Goal: Information Seeking & Learning: Learn about a topic

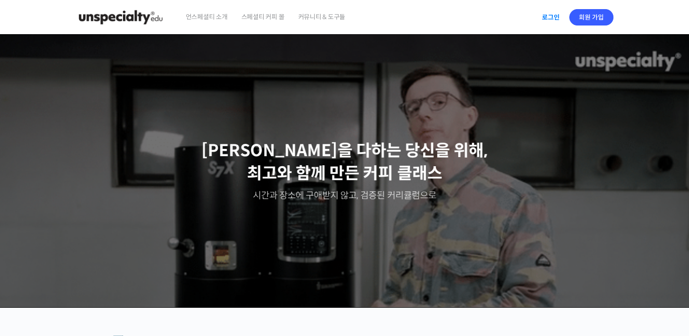
click at [554, 22] on link "로그인" at bounding box center [550, 17] width 29 height 21
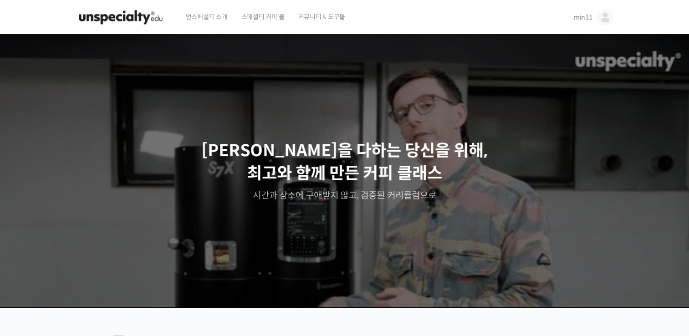
click at [58, 30] on header "언스페셜티 소개 스페셜티 커피 몰 커뮤니티 & 도구들 min11 min11 @heon48931644982009 내가 등록한 강의 나의 자격증 …" at bounding box center [344, 17] width 689 height 35
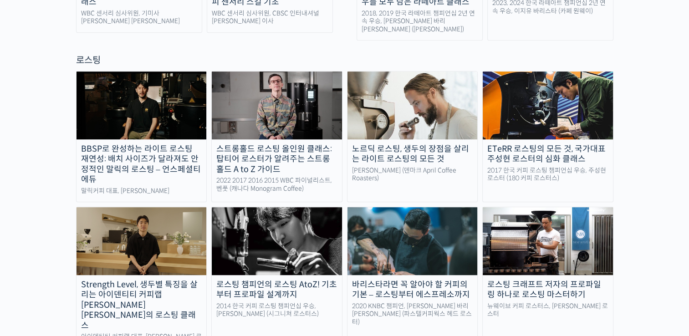
scroll to position [792, 0]
click at [175, 207] on img at bounding box center [141, 240] width 130 height 67
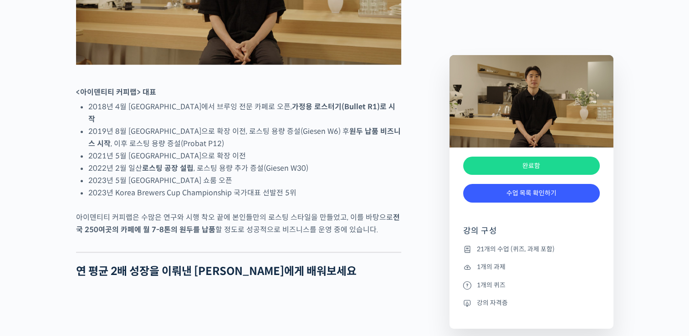
scroll to position [587, 0]
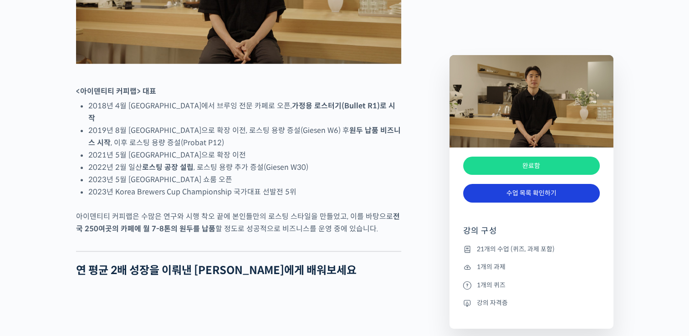
click at [541, 190] on link "수업 목록 확인하기" at bounding box center [531, 193] width 137 height 19
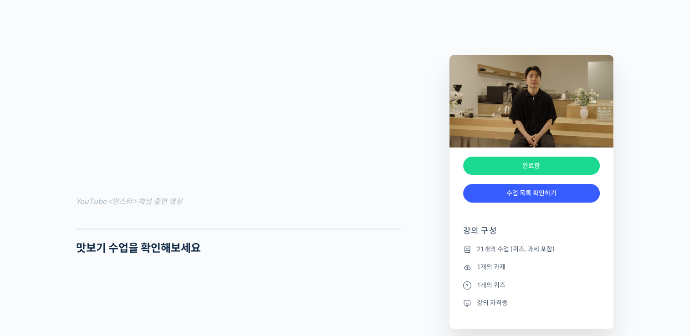
scroll to position [872, 0]
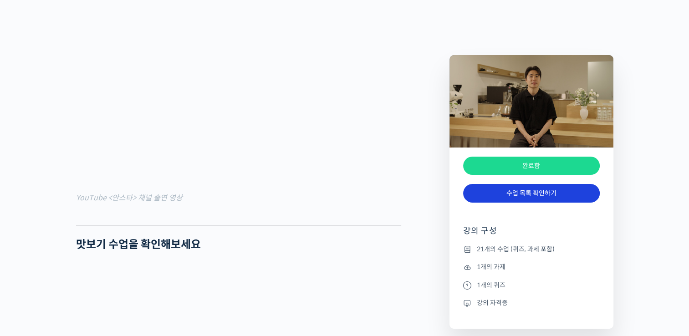
click at [533, 195] on link "수업 목록 확인하기" at bounding box center [531, 193] width 137 height 19
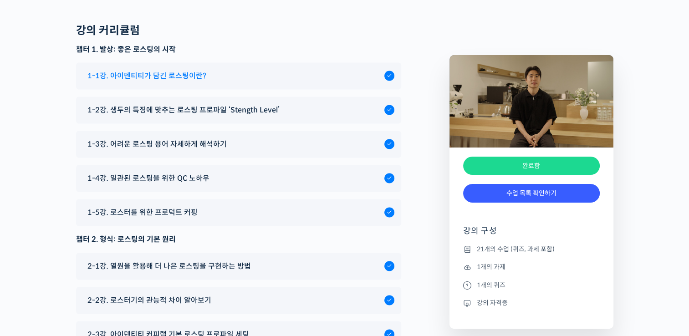
click at [167, 70] on span "1-1강. 아이덴티티가 담긴 로스팅이란?" at bounding box center [146, 76] width 119 height 12
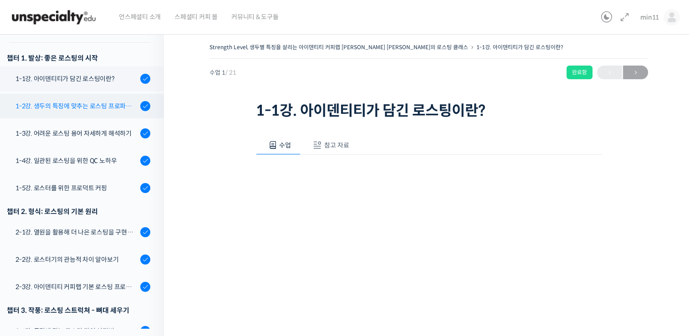
click at [83, 101] on div "1-2강. 생두의 특징에 맞추는 로스팅 프로파일 'Stength Level'" at bounding box center [76, 106] width 122 height 10
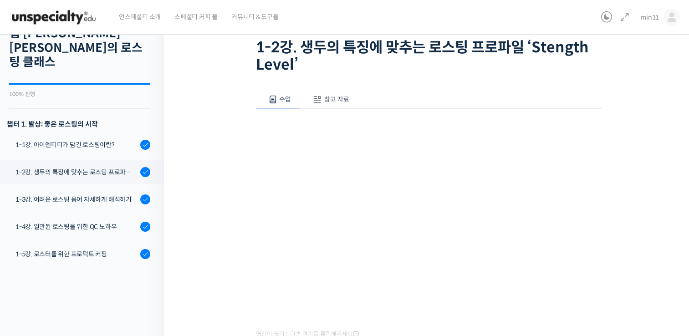
scroll to position [64, 0]
click at [81, 190] on link "1-3강. 어려운 로스팅 용어 자세하게 해석하기" at bounding box center [79, 199] width 168 height 25
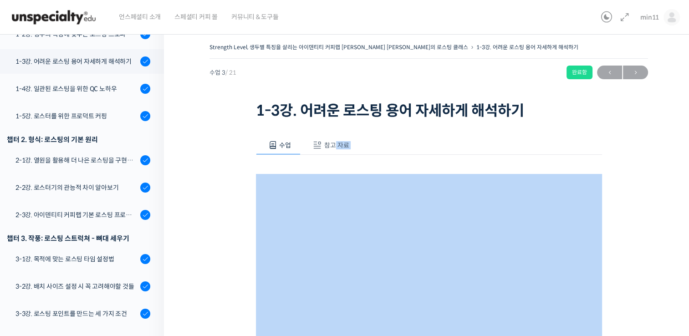
drag, startPoint x: 335, startPoint y: 155, endPoint x: 333, endPoint y: 148, distance: 7.2
click at [333, 148] on div "수업 참고 자료 영상이 끊기[DEMOGRAPHIC_DATA]를 클릭해주세요 사용팁 💡 우측 상단의 아이콘들을 클릭하셔서 수업 목록 을 확인하실…" at bounding box center [429, 325] width 346 height 378
click at [333, 148] on span "참고 자료" at bounding box center [336, 145] width 25 height 8
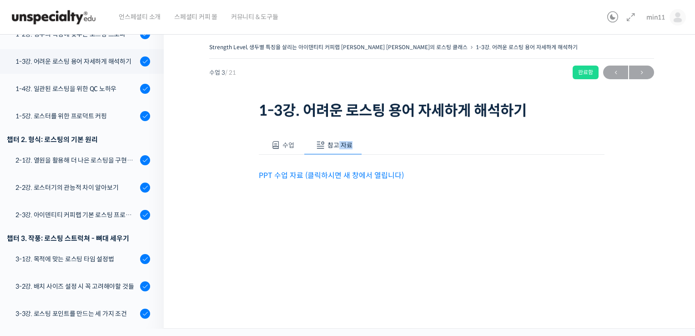
click at [299, 176] on link "PPT 수업 자료 (클릭하시면 새 창에서 열립니다)" at bounding box center [331, 176] width 145 height 10
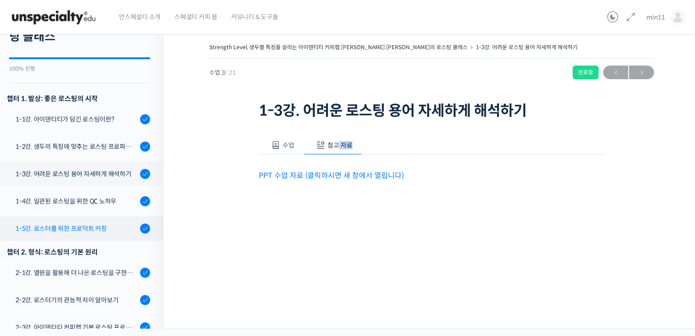
scroll to position [79, 0]
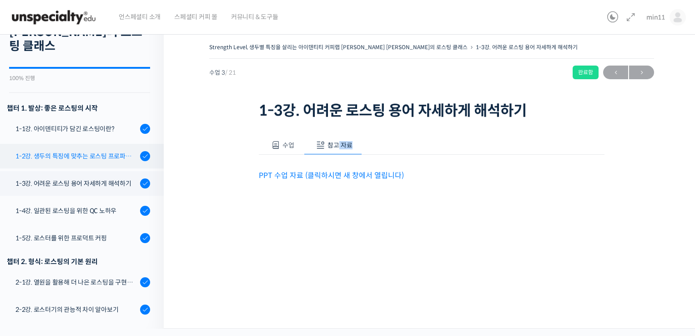
click at [68, 151] on div "1-2강. 생두의 특징에 맞추는 로스팅 프로파일 'Stength Level'" at bounding box center [76, 156] width 122 height 10
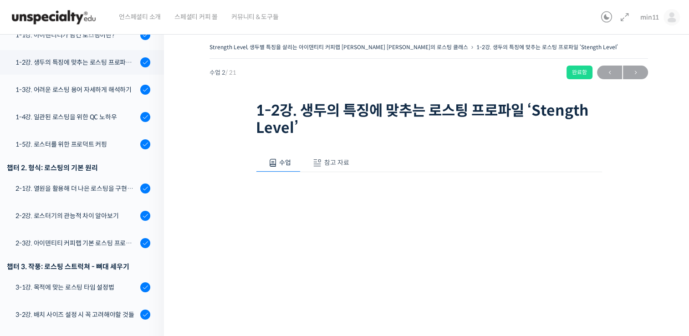
scroll to position [174, 0]
click at [323, 156] on button "참고 자료" at bounding box center [329, 162] width 58 height 19
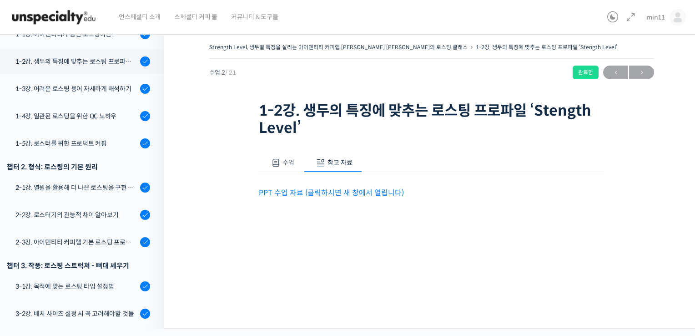
click at [295, 196] on link "PPT 수업 자료 (클릭하시면 새 창에서 열립니다)" at bounding box center [331, 193] width 145 height 10
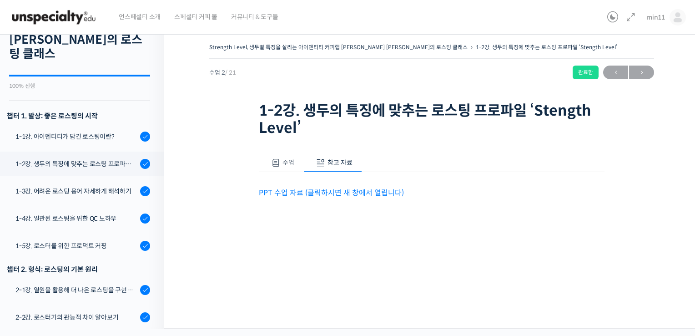
scroll to position [71, 0]
click at [106, 130] on link "1-1강. 아이덴티티가 담긴 로스팅이란?" at bounding box center [79, 137] width 168 height 25
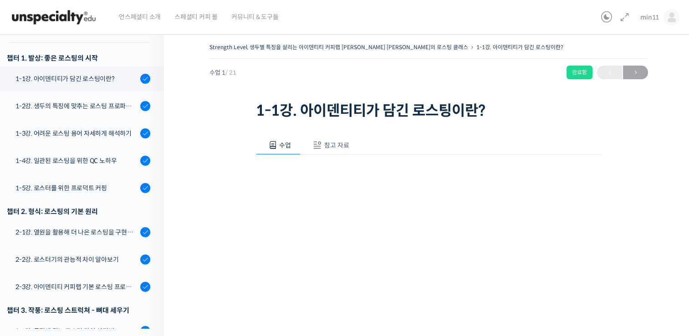
scroll to position [129, 0]
click at [318, 147] on span at bounding box center [317, 145] width 9 height 9
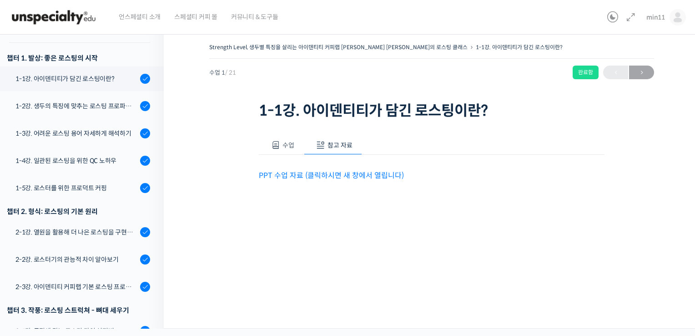
click at [365, 174] on link "PPT 수업 자료 (클릭하시면 새 창에서 열립니다)" at bounding box center [331, 176] width 145 height 10
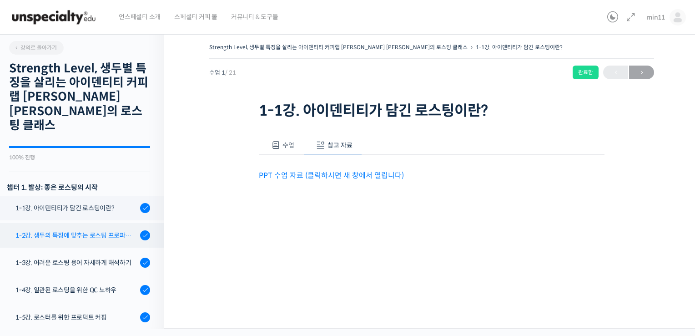
click at [44, 230] on div "1-2강. 생두의 특징에 맞추는 로스팅 프로파일 'Stength Level'" at bounding box center [76, 235] width 122 height 10
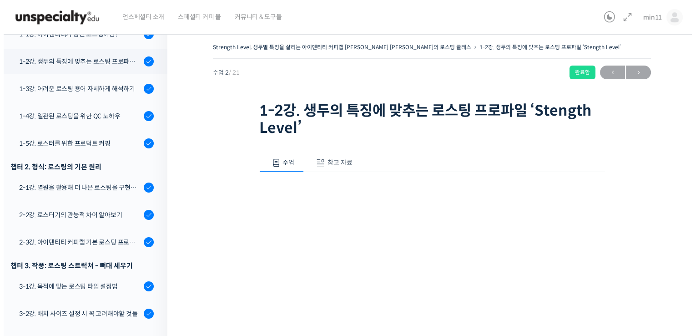
scroll to position [174, 0]
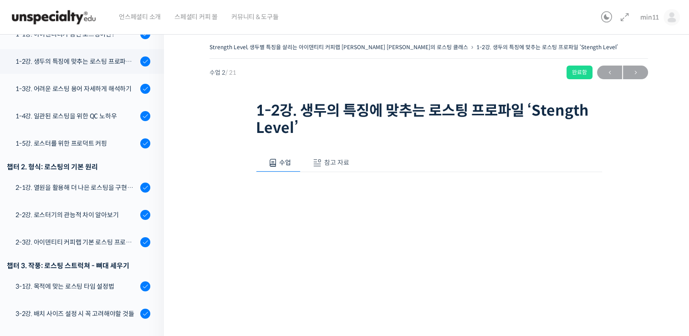
click at [336, 168] on button "참고 자료" at bounding box center [329, 162] width 58 height 19
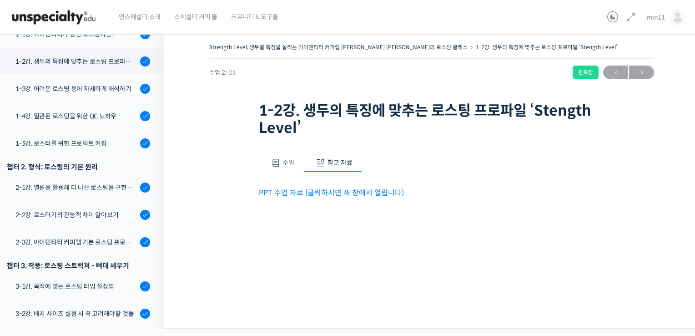
click at [318, 191] on link "PPT 수업 자료 (클릭하시면 새 창에서 열립니다)" at bounding box center [331, 193] width 145 height 10
click at [101, 84] on div "1-3강. 어려운 로스팅 용어 자세하게 해석하기" at bounding box center [76, 89] width 122 height 10
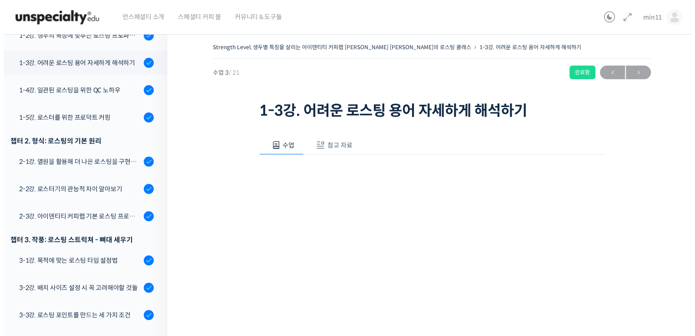
scroll to position [201, 0]
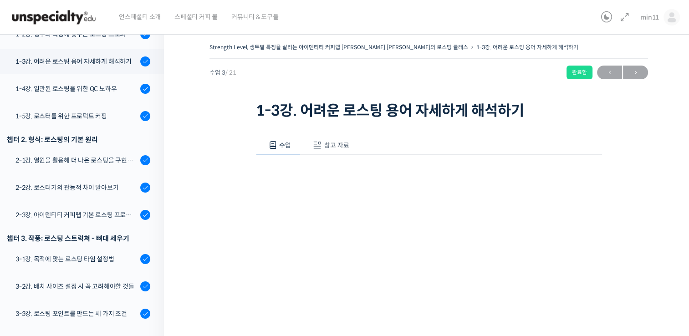
click at [325, 142] on span "참고 자료" at bounding box center [336, 145] width 25 height 8
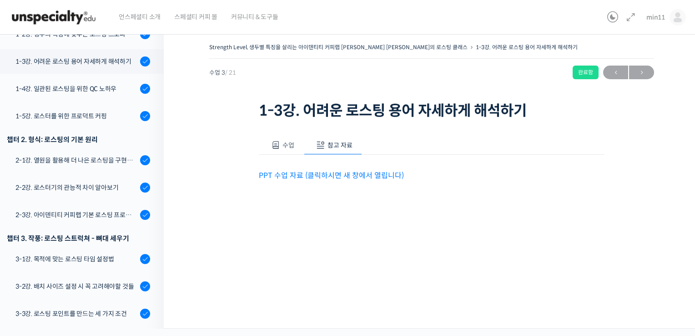
click at [330, 177] on link "PPT 수업 자료 (클릭하시면 새 창에서 열립니다)" at bounding box center [331, 176] width 145 height 10
click at [96, 84] on div "1-4강. 일관된 로스팅을 위한 QC 노하우" at bounding box center [76, 89] width 122 height 10
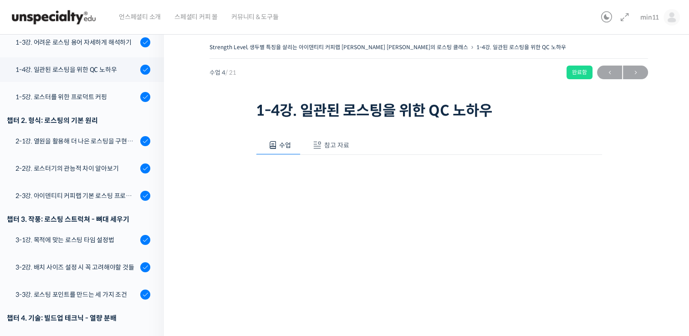
scroll to position [228, 0]
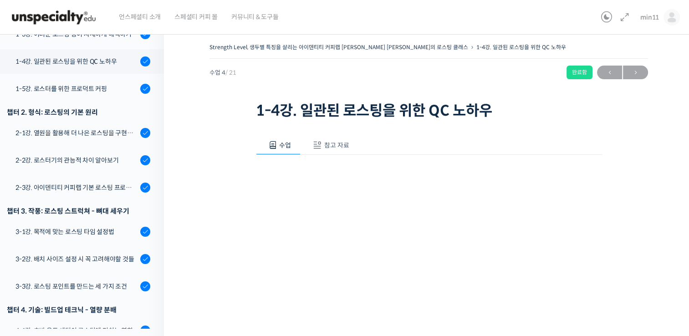
click at [331, 147] on span "참고 자료" at bounding box center [336, 145] width 25 height 8
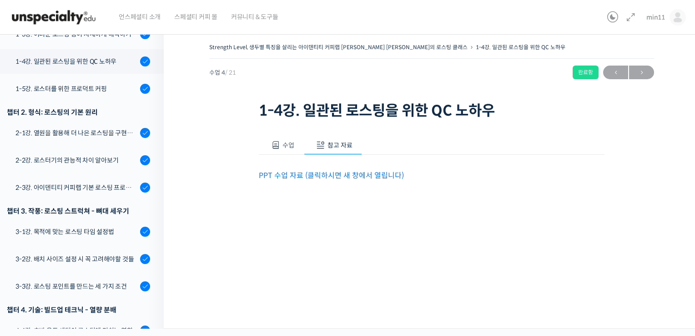
click at [312, 171] on link "PPT 수업 자료 (클릭하시면 새 창에서 열립니다)" at bounding box center [331, 176] width 145 height 10
click at [66, 84] on div "1-5강. 로스터를 위한 프로덕트 커핑" at bounding box center [76, 89] width 122 height 10
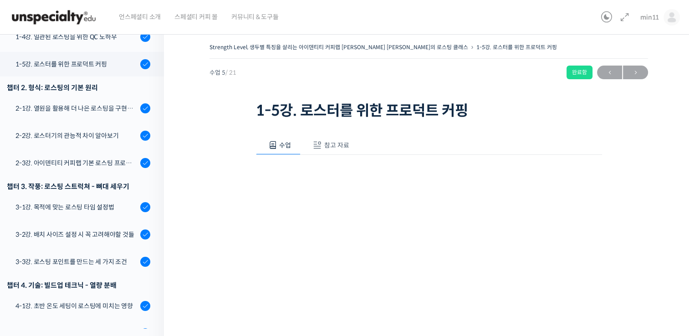
scroll to position [256, 0]
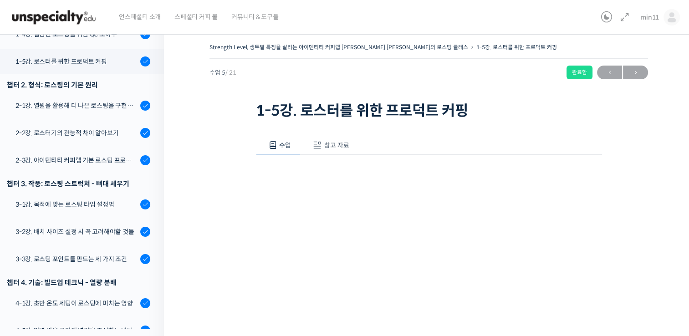
click at [343, 144] on span "참고 자료" at bounding box center [336, 145] width 25 height 8
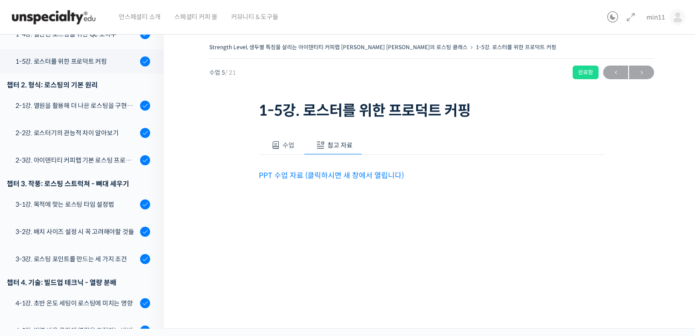
click at [325, 178] on link "PPT 수업 자료 (클릭하시면 새 창에서 열립니다)" at bounding box center [331, 176] width 145 height 10
click at [76, 99] on link "2-1강. 열원을 활용해 더 나은 로스팅을 구현하는 방법" at bounding box center [79, 105] width 168 height 25
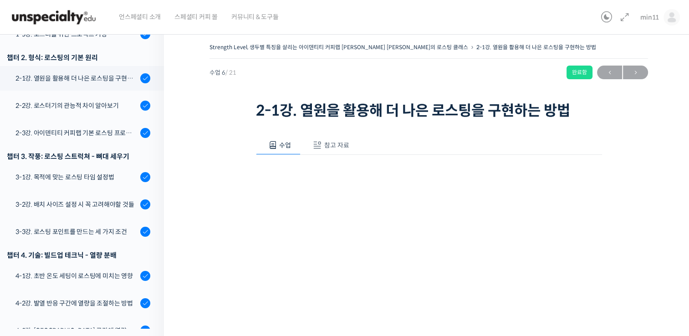
scroll to position [283, 0]
click at [340, 143] on span "참고 자료" at bounding box center [336, 145] width 25 height 8
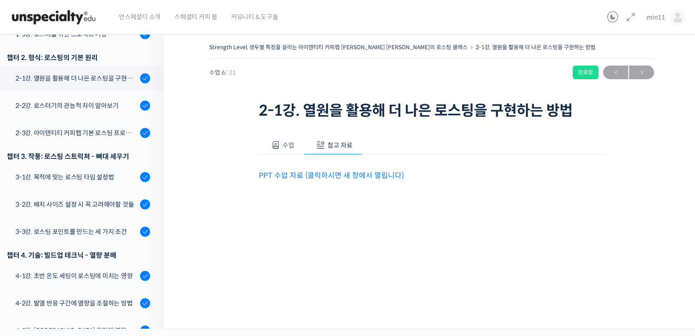
click at [318, 176] on link "PPT 수업 자료 (클릭하시면 새 창에서 열립니다)" at bounding box center [331, 176] width 145 height 10
click at [64, 101] on div "2-2강. 로스터기의 관능적 차이 알아보기" at bounding box center [76, 106] width 122 height 10
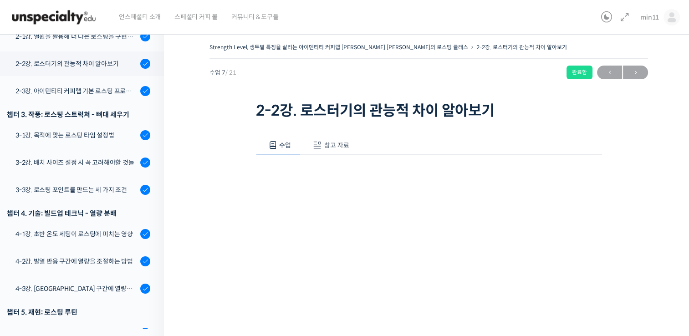
scroll to position [327, 0]
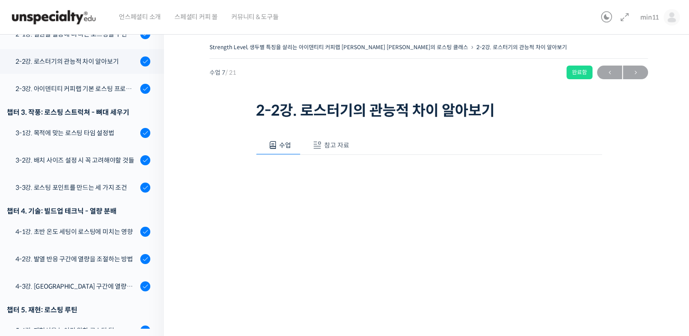
click at [328, 139] on button "참고 자료" at bounding box center [329, 145] width 58 height 19
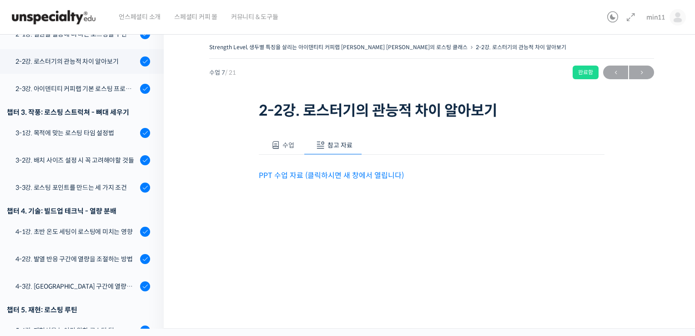
click at [330, 177] on link "PPT 수업 자료 (클릭하시면 새 창에서 열립니다)" at bounding box center [331, 176] width 145 height 10
click at [95, 81] on link "2-3강. 아이덴티티 커피랩 기본 로스팅 프로파일 세팅" at bounding box center [79, 88] width 168 height 25
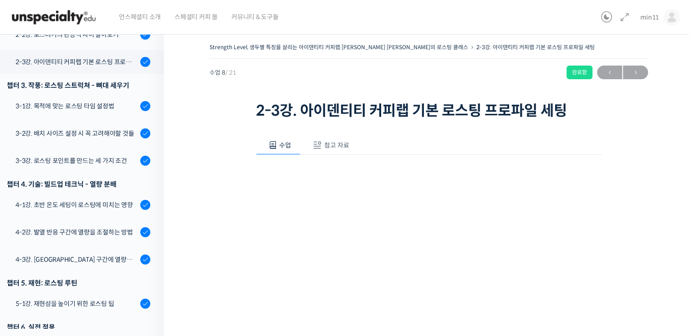
scroll to position [355, 0]
click at [354, 141] on button "참고 자료" at bounding box center [329, 145] width 58 height 19
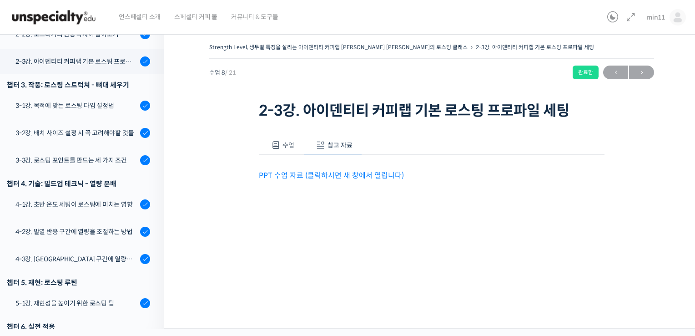
click at [324, 172] on link "PPT 수업 자료 (클릭하시면 새 창에서 열립니다)" at bounding box center [331, 176] width 145 height 10
click at [60, 101] on div "3-1강. 목적에 맞는 로스팅 타임 설정법" at bounding box center [76, 106] width 122 height 10
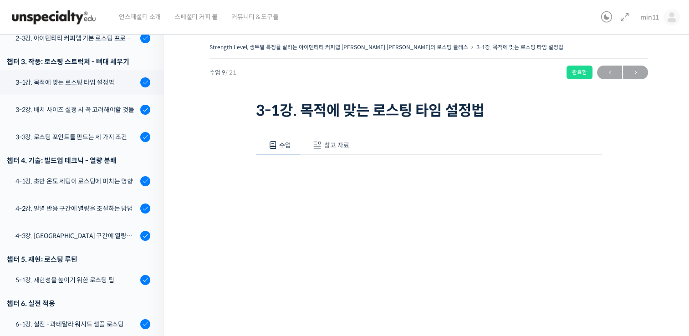
scroll to position [382, 0]
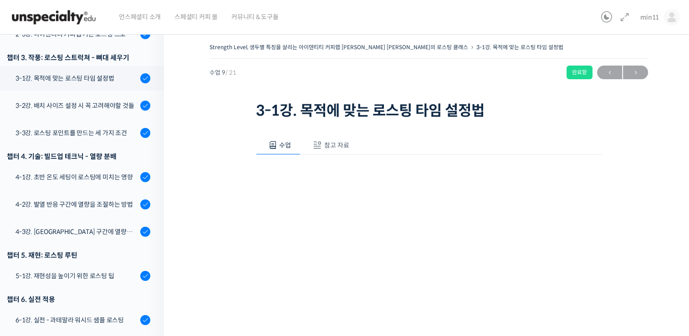
click at [342, 150] on button "참고 자료" at bounding box center [329, 145] width 58 height 19
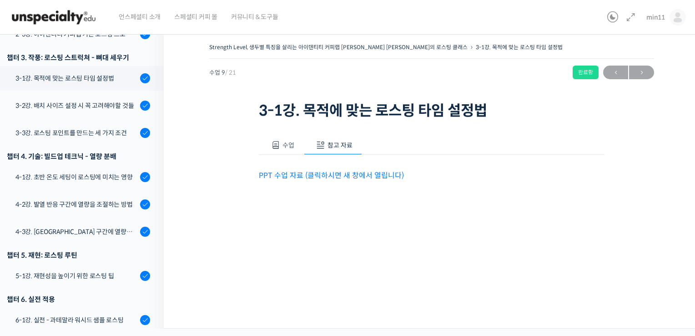
click at [350, 171] on link "PPT 수업 자료 (클릭하시면 새 창에서 열립니다)" at bounding box center [331, 176] width 145 height 10
click at [68, 101] on div "3-2강. 배치 사이즈 설정시 꼭 고려해야할 것들" at bounding box center [76, 106] width 122 height 10
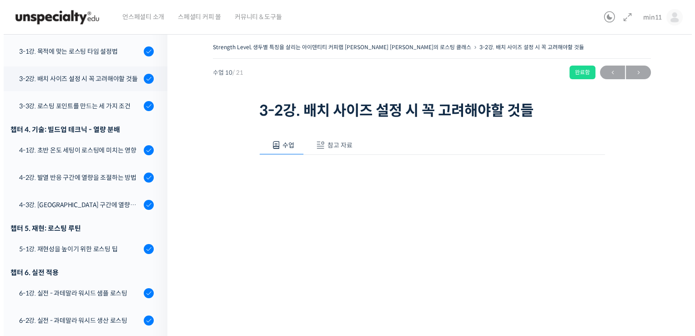
scroll to position [426, 0]
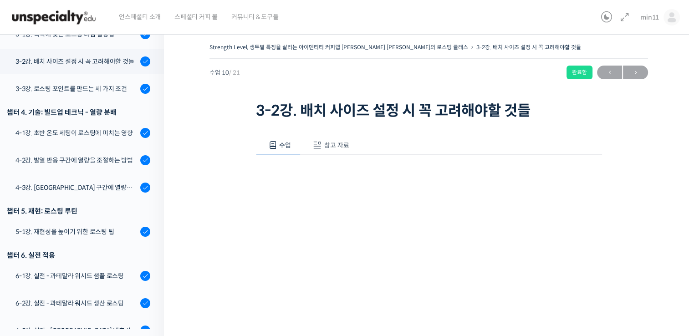
click at [329, 138] on button "참고 자료" at bounding box center [329, 145] width 58 height 19
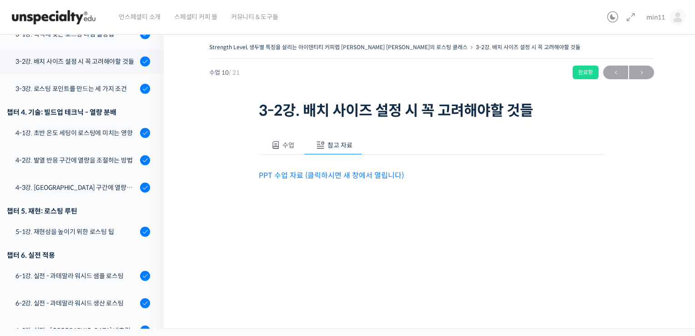
click at [306, 177] on link "PPT 수업 자료 (클릭하시면 새 창에서 열립니다)" at bounding box center [331, 176] width 145 height 10
click at [55, 82] on link "3-3강. 로스팅 포인트를 만드는 세 가지 조건" at bounding box center [79, 88] width 168 height 25
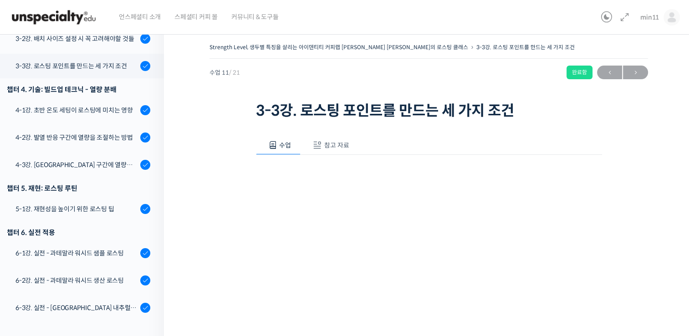
scroll to position [453, 0]
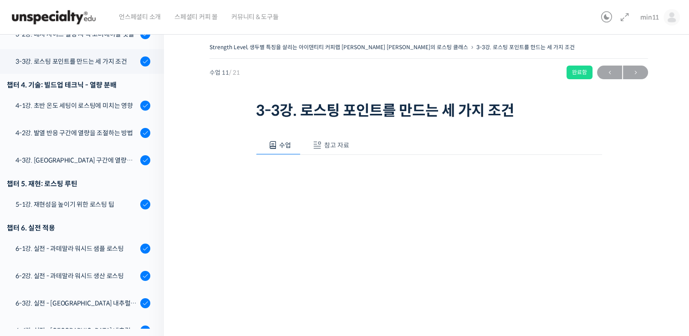
click at [335, 148] on span "참고 자료" at bounding box center [336, 145] width 25 height 8
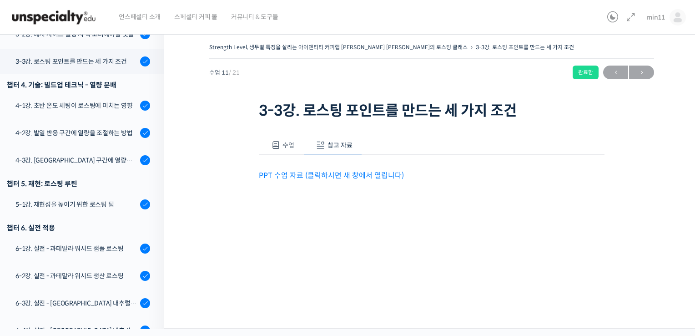
click at [318, 172] on link "PPT 수업 자료 (클릭하시면 새 창에서 열립니다)" at bounding box center [331, 176] width 145 height 10
click at [35, 93] on link "4-1강. 초반 온도 세팅이 로스팅에 미치는 영향" at bounding box center [79, 105] width 168 height 25
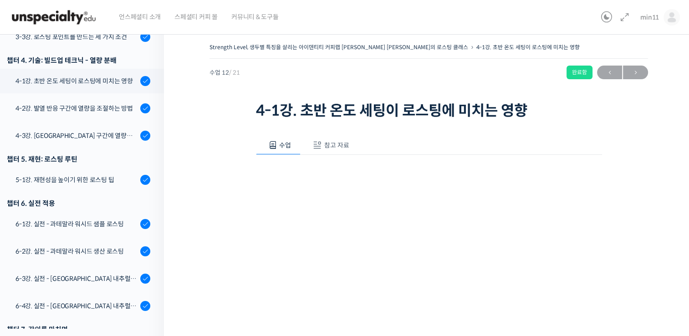
scroll to position [481, 0]
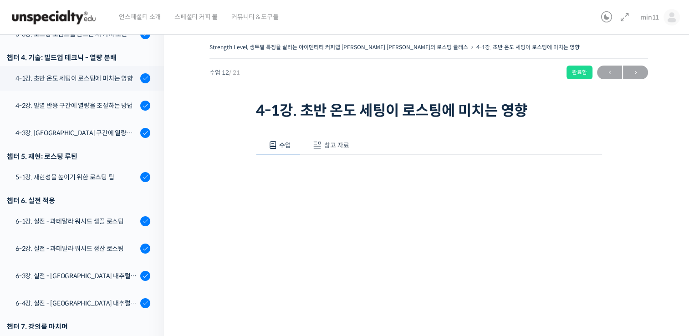
click at [337, 139] on button "참고 자료" at bounding box center [329, 145] width 58 height 19
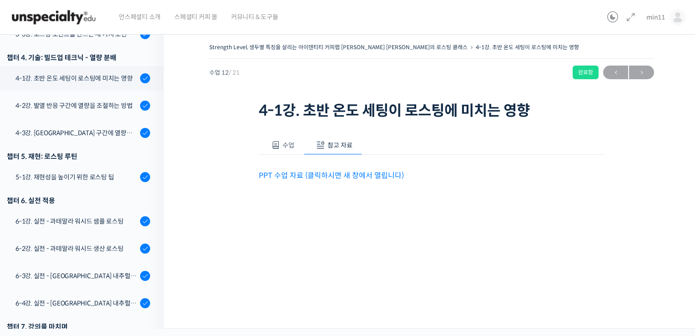
click at [319, 174] on link "PPT 수업 자료 (클릭하시면 새 창에서 열립니다)" at bounding box center [331, 176] width 145 height 10
click at [49, 101] on div "4-2강. 발열 반응 구간에 열량을 조절하는 방법" at bounding box center [76, 106] width 122 height 10
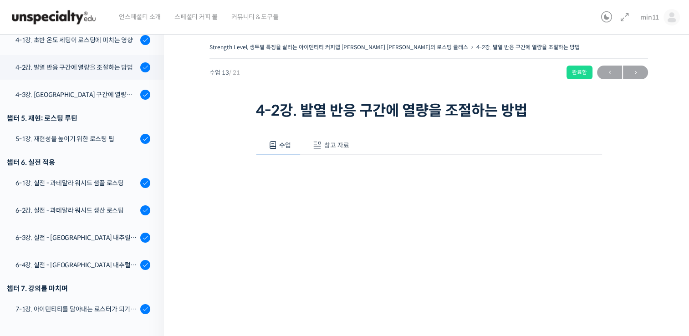
scroll to position [524, 0]
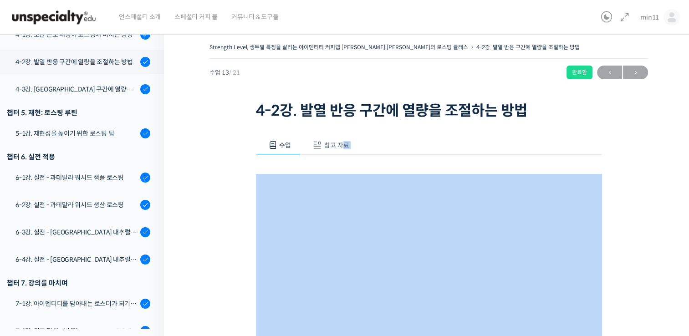
drag, startPoint x: 330, startPoint y: 154, endPoint x: 344, endPoint y: 149, distance: 15.1
click at [344, 149] on div "수업 참고 자료 영상이 끊기신다면 여기를 클릭해주세요 PPT 수업 자료 (클릭하시면 새 창에서 열립니다)" at bounding box center [429, 261] width 346 height 250
click at [344, 149] on button "참고 자료" at bounding box center [329, 145] width 58 height 19
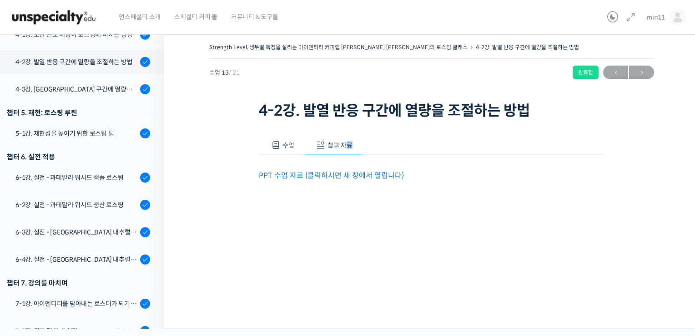
click at [311, 171] on link "PPT 수업 자료 (클릭하시면 새 창에서 열립니다)" at bounding box center [331, 176] width 145 height 10
click at [98, 84] on div "4-3강. [GEOGRAPHIC_DATA] 구간에 열량을 조절하는 방법" at bounding box center [76, 89] width 122 height 10
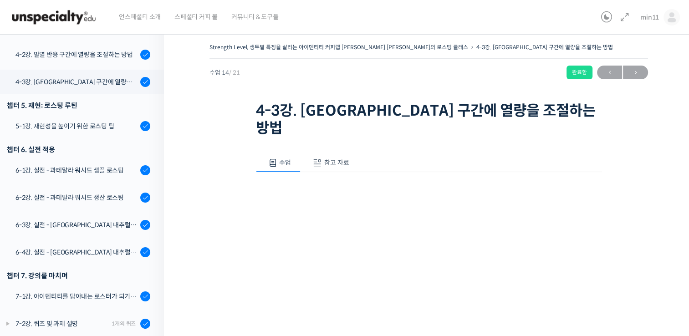
scroll to position [532, 0]
click at [348, 158] on span "참고 자료" at bounding box center [336, 162] width 25 height 8
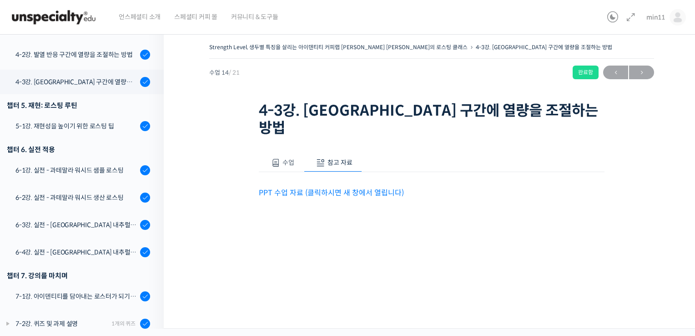
click at [319, 188] on link "PPT 수업 자료 (클릭하시면 새 창에서 열립니다)" at bounding box center [331, 193] width 145 height 10
click at [66, 121] on div "5-1강. 재현성을 높이기 위한 로스팅 팁" at bounding box center [76, 126] width 122 height 10
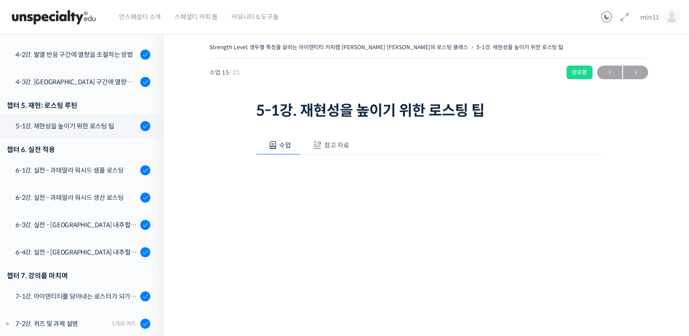
click at [341, 137] on button "참고 자료" at bounding box center [329, 145] width 58 height 19
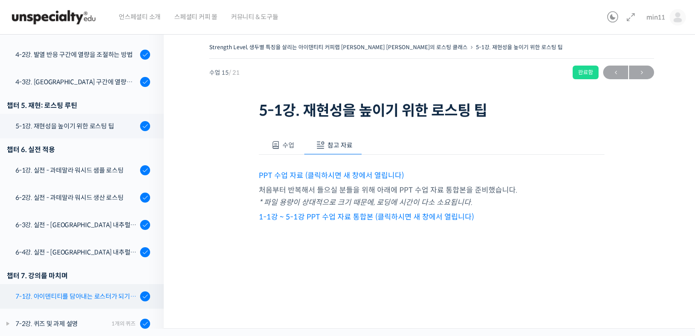
click at [47, 291] on link "7-1강. 아이덴티티를 담아내는 로스터가 되기 위해" at bounding box center [79, 296] width 168 height 25
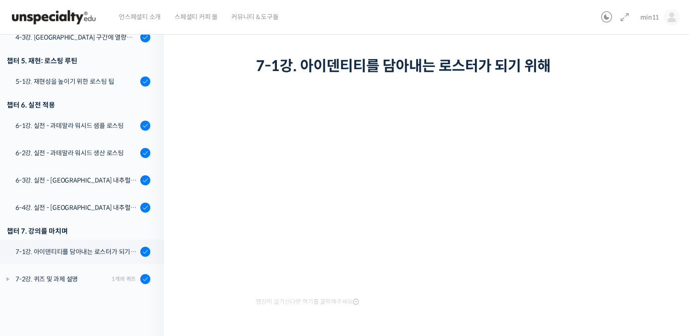
scroll to position [69, 0]
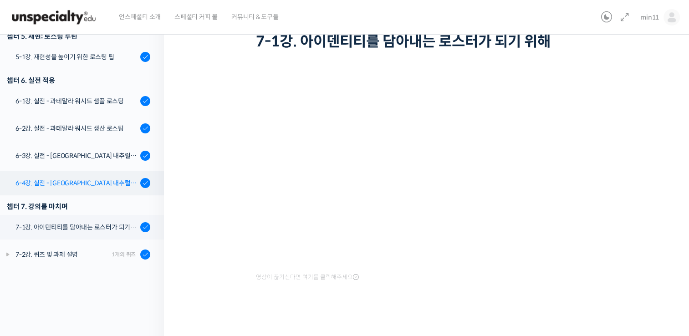
click at [91, 179] on link "6-4강. 실전 - [GEOGRAPHIC_DATA] 내추럴 생산 로스팅" at bounding box center [79, 183] width 168 height 25
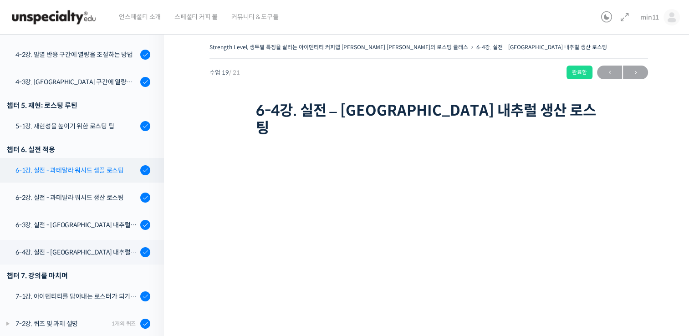
click at [106, 165] on div "6-1강. 실전 - 과테말라 워시드 샘플 로스팅" at bounding box center [76, 170] width 122 height 10
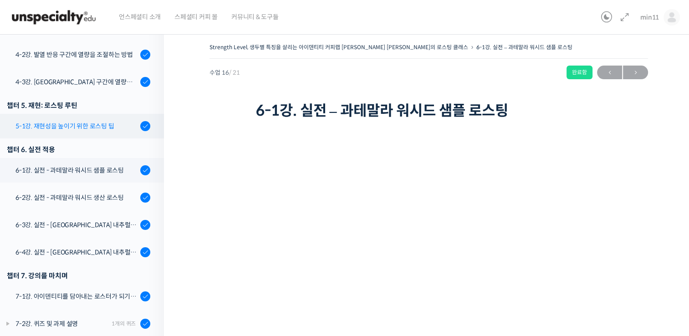
click at [89, 121] on div "5-1강. 재현성을 높이기 위한 로스팅 팁" at bounding box center [76, 126] width 122 height 10
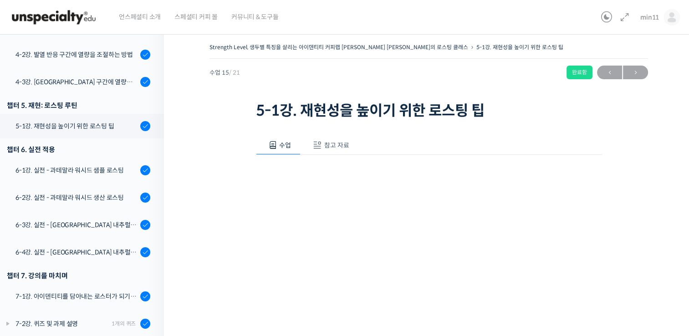
click at [344, 146] on span "참고 자료" at bounding box center [336, 145] width 25 height 8
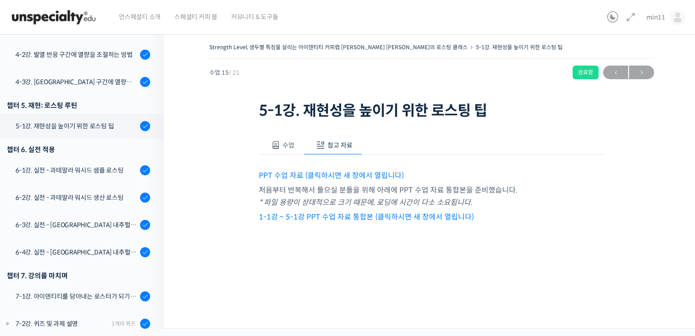
click at [301, 212] on link "1-1강 ~ 5-1강 PPT 수업 자료 통합본 (클릭하시면 새 창에서 열립니다)" at bounding box center [366, 217] width 215 height 10
